Goal: Check status: Check status

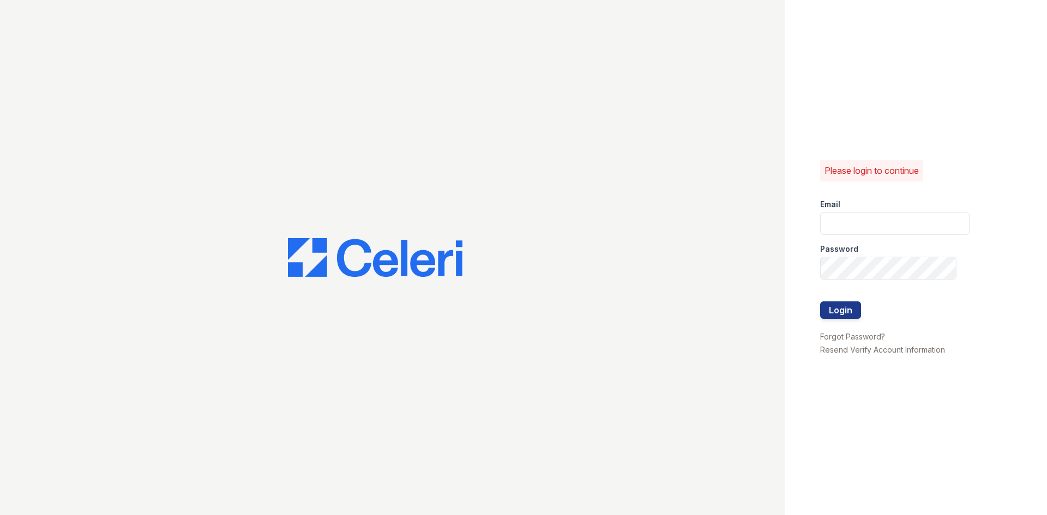
click at [854, 207] on div "Email" at bounding box center [894, 201] width 149 height 22
click at [855, 218] on input "email" at bounding box center [894, 223] width 149 height 23
type input "crosby.pm@cafmanagement.com"
click at [844, 309] on button "Login" at bounding box center [840, 310] width 41 height 17
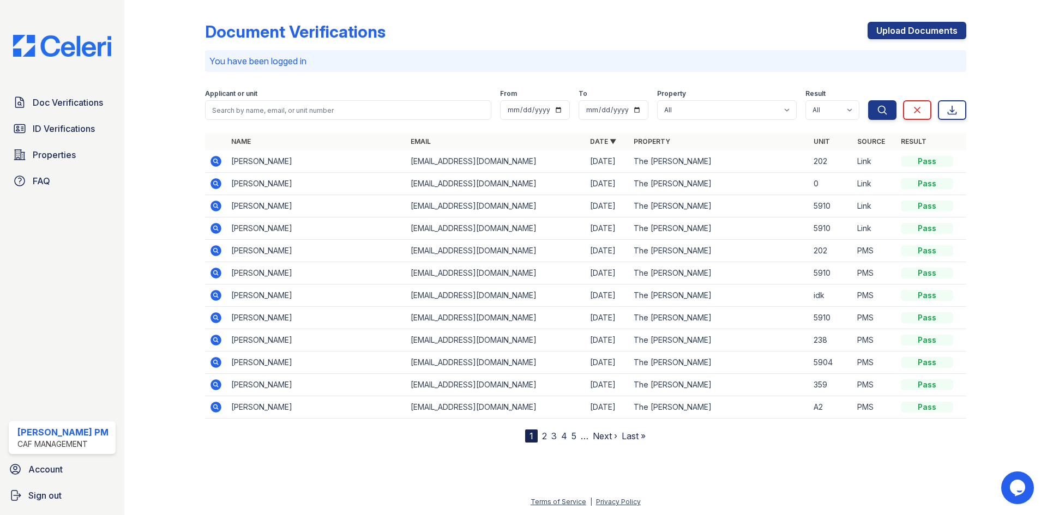
click at [248, 340] on td "Maleaha Wilkerson" at bounding box center [316, 340] width 179 height 22
click at [218, 340] on icon at bounding box center [215, 340] width 11 height 11
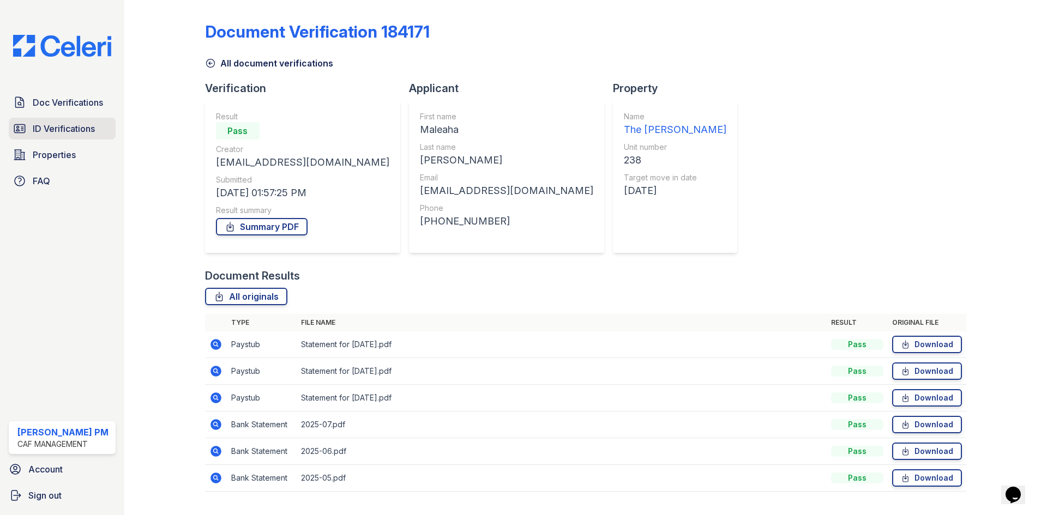
click at [76, 134] on span "ID Verifications" at bounding box center [64, 128] width 62 height 13
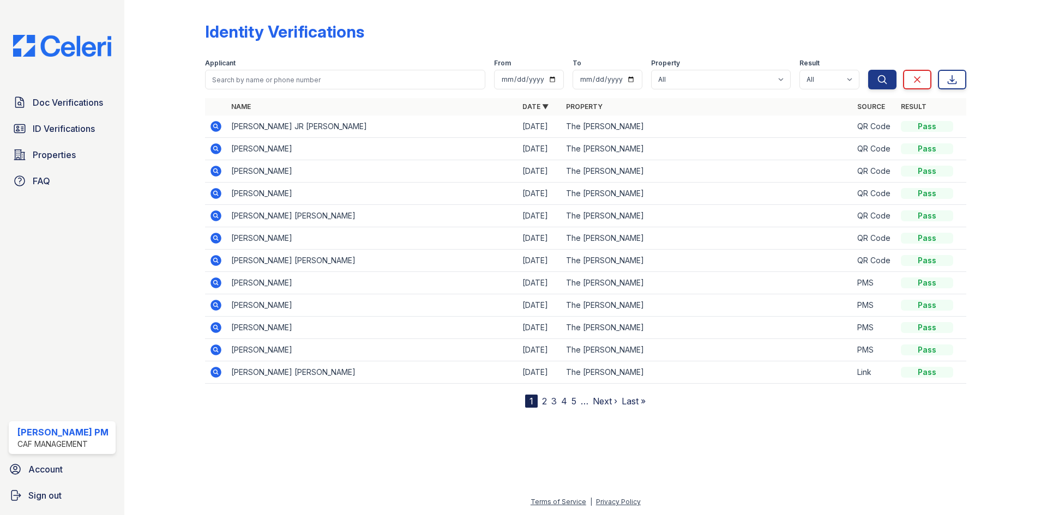
click at [545, 403] on link "2" at bounding box center [544, 401] width 5 height 11
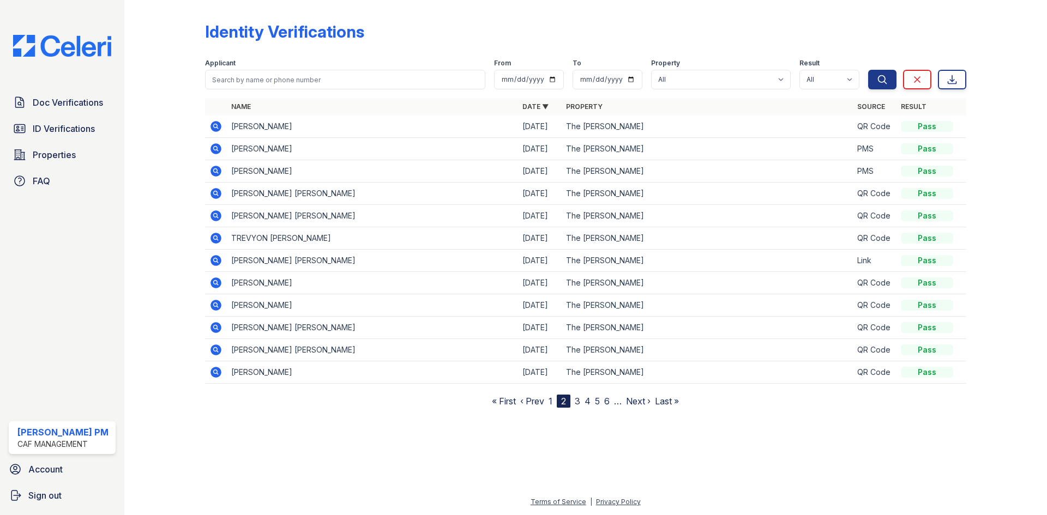
click at [211, 132] on icon at bounding box center [215, 126] width 13 height 13
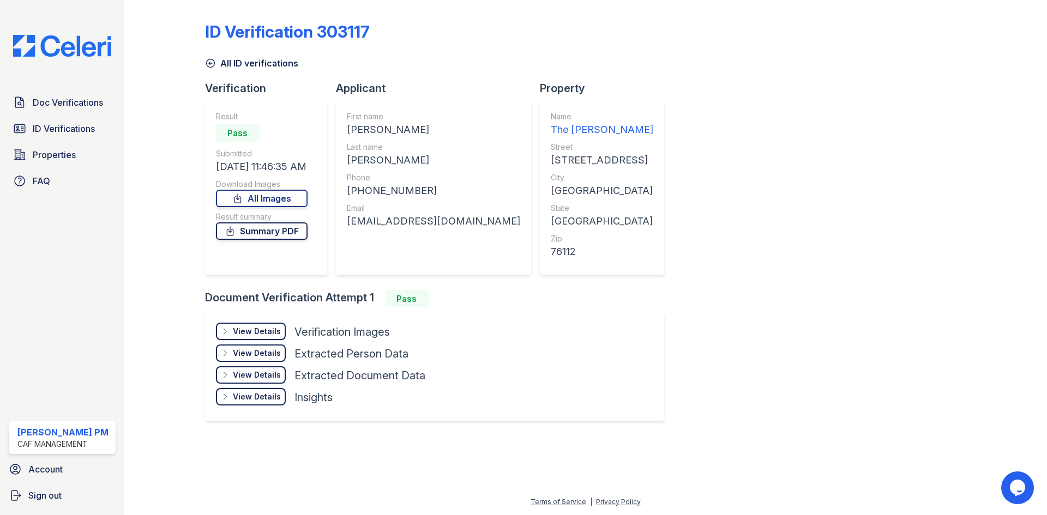
click at [247, 231] on link "Summary PDF" at bounding box center [262, 230] width 92 height 17
click at [238, 200] on icon at bounding box center [237, 198] width 11 height 11
click at [251, 332] on div "View Details" at bounding box center [257, 331] width 48 height 11
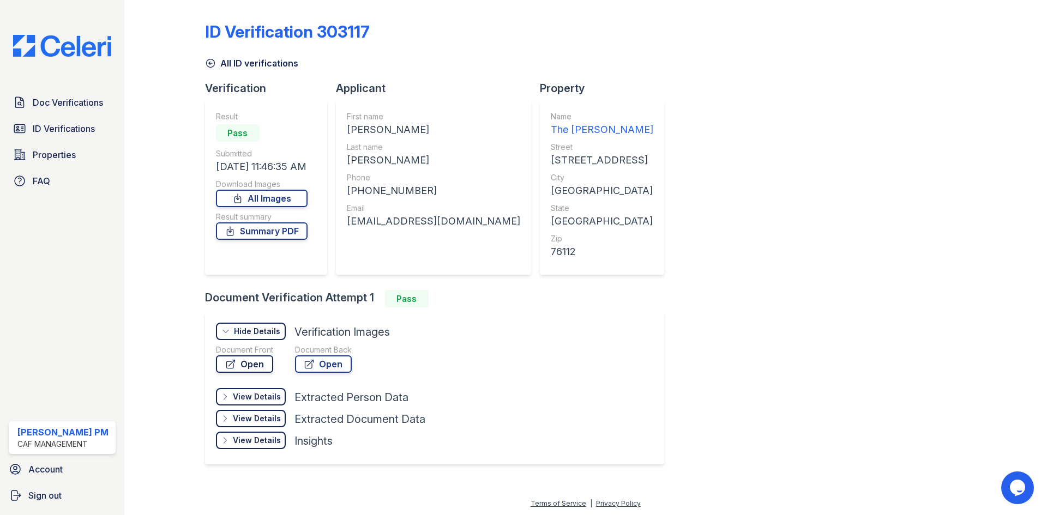
click at [246, 364] on link "Open" at bounding box center [244, 364] width 57 height 17
click at [260, 420] on div "View Details" at bounding box center [257, 418] width 48 height 11
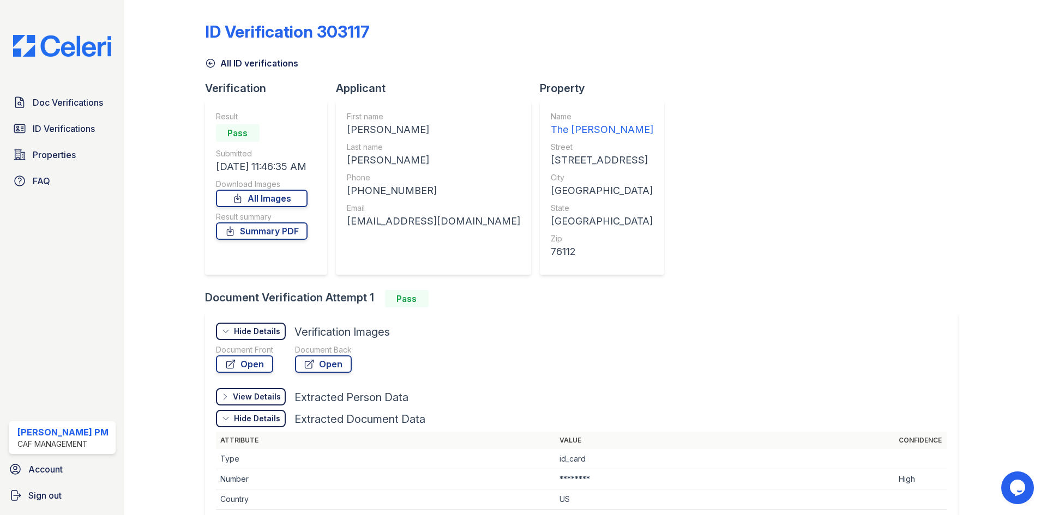
click at [260, 420] on div "Hide Details" at bounding box center [257, 418] width 46 height 11
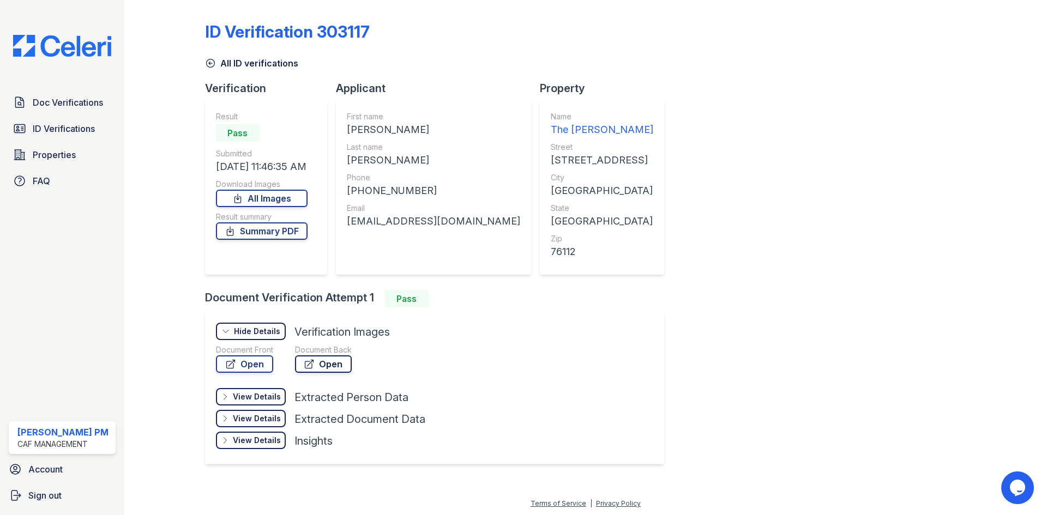
click at [330, 357] on link "Open" at bounding box center [323, 364] width 57 height 17
click at [44, 132] on span "ID Verifications" at bounding box center [64, 128] width 62 height 13
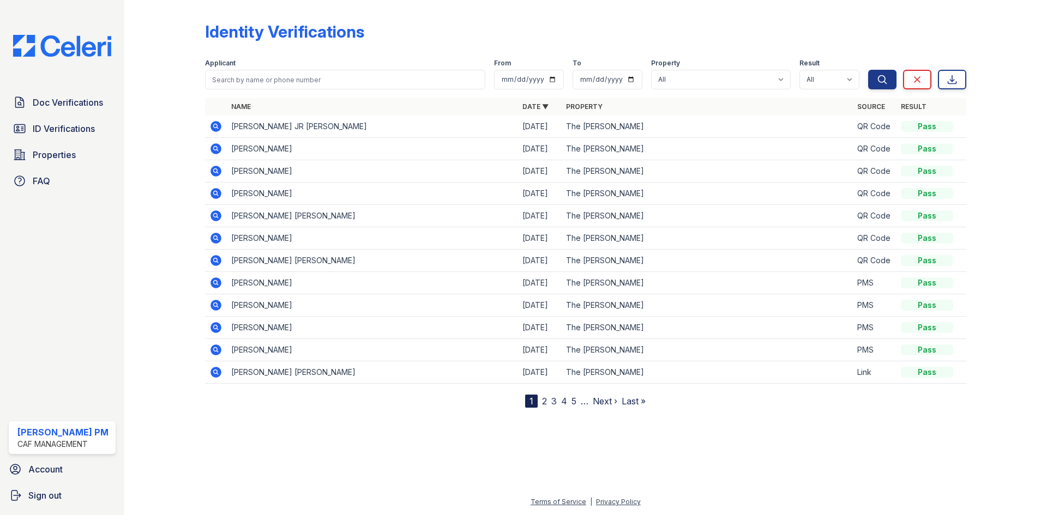
click at [221, 262] on icon at bounding box center [215, 260] width 11 height 11
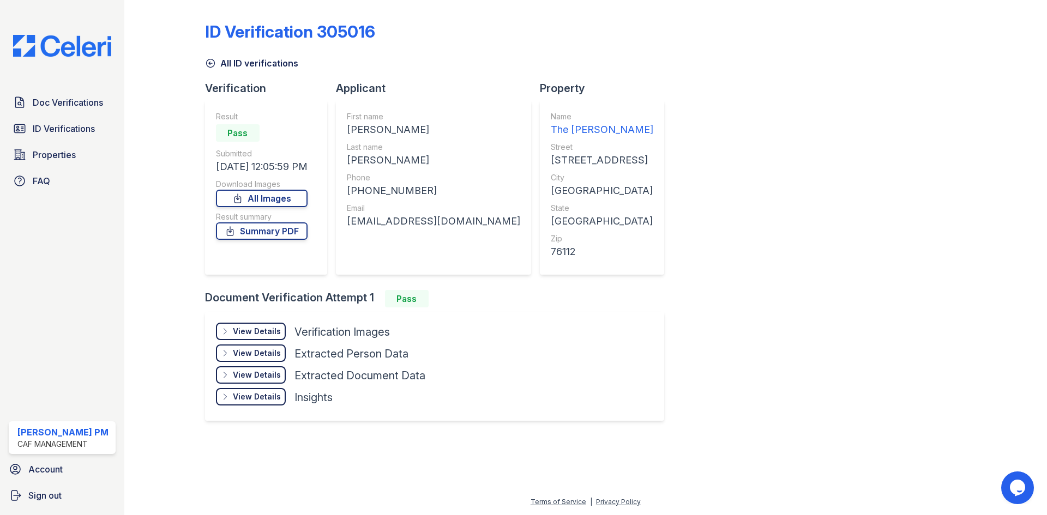
click at [266, 333] on div "View Details" at bounding box center [257, 331] width 48 height 11
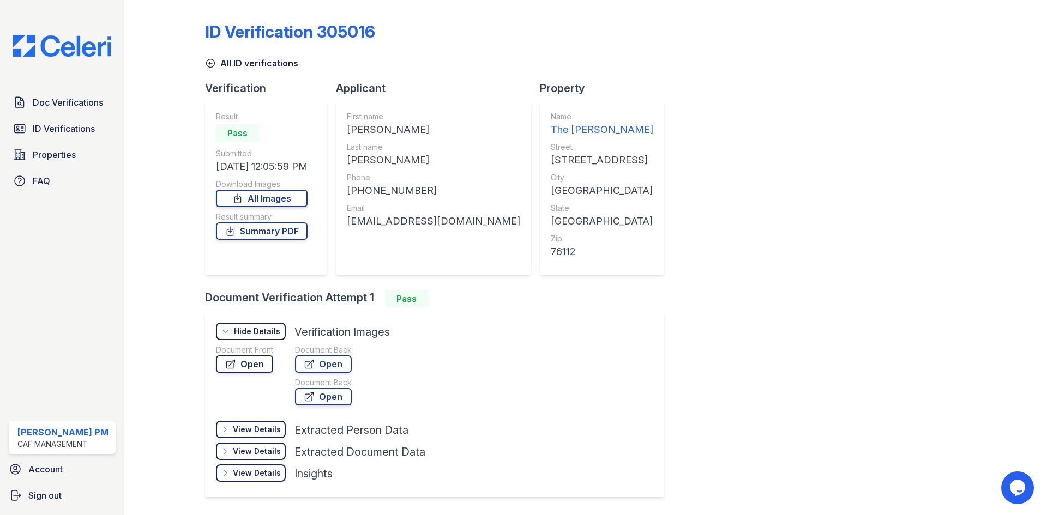
click at [256, 368] on link "Open" at bounding box center [244, 364] width 57 height 17
